Goal: Subscribe to service/newsletter

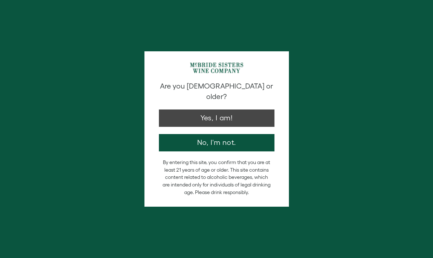
click at [220, 116] on button "Yes, I am!" at bounding box center [217, 117] width 116 height 17
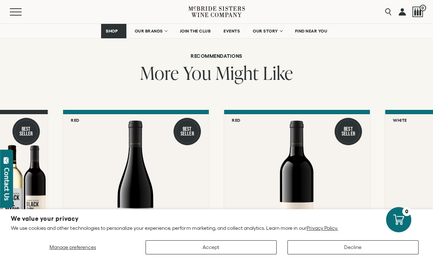
scroll to position [726, 0]
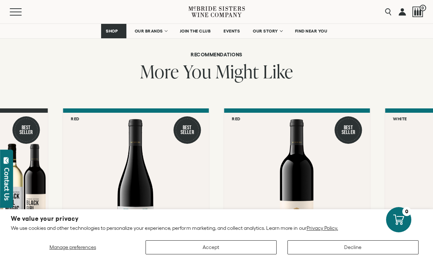
click at [218, 252] on button "Accept" at bounding box center [211, 247] width 131 height 14
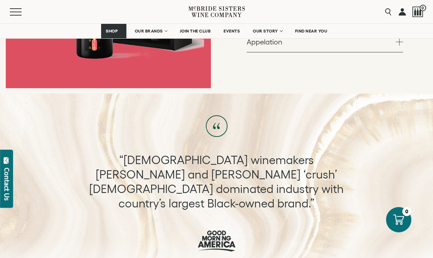
scroll to position [244, 0]
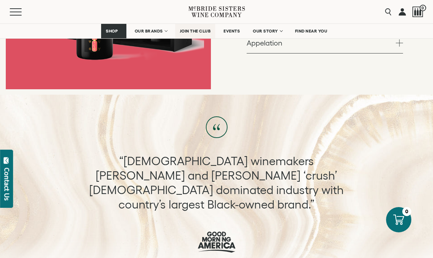
click at [199, 27] on link "JOIN THE CLUB" at bounding box center [195, 31] width 40 height 14
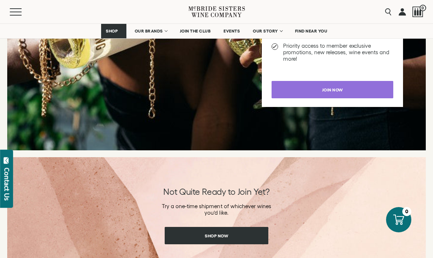
scroll to position [860, 0]
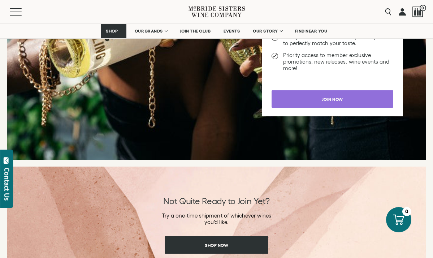
click at [305, 96] on link "Join now" at bounding box center [333, 98] width 122 height 17
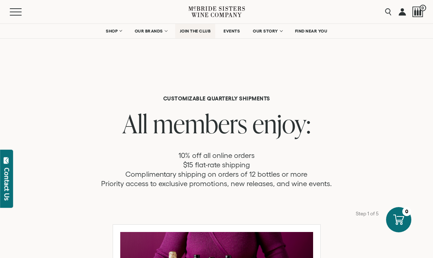
click at [190, 32] on span "JOIN THE CLUB" at bounding box center [195, 31] width 31 height 5
